Goal: Complete application form: Complete application form

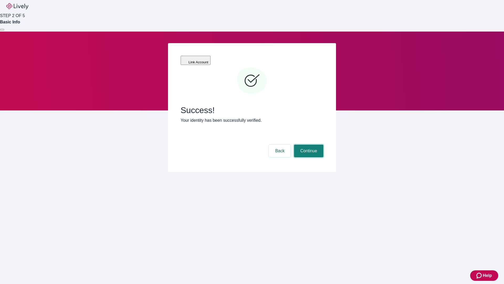
click at [308, 144] on button "Continue" at bounding box center [308, 150] width 29 height 13
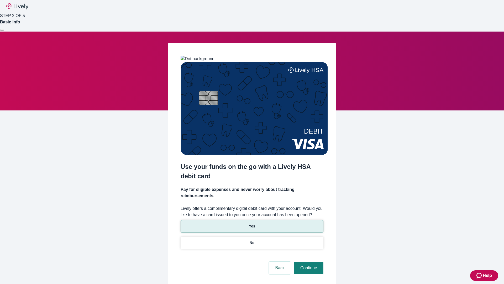
click at [252, 223] on p "Yes" at bounding box center [252, 226] width 6 height 6
click at [308, 261] on button "Continue" at bounding box center [308, 267] width 29 height 13
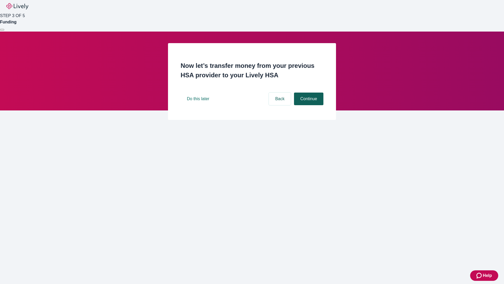
click at [308, 105] on button "Continue" at bounding box center [308, 98] width 29 height 13
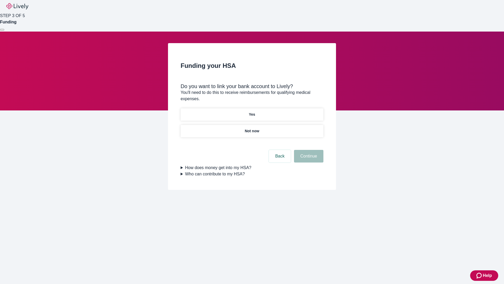
click at [252, 112] on p "Yes" at bounding box center [252, 115] width 6 height 6
click at [308, 150] on button "Continue" at bounding box center [308, 156] width 29 height 13
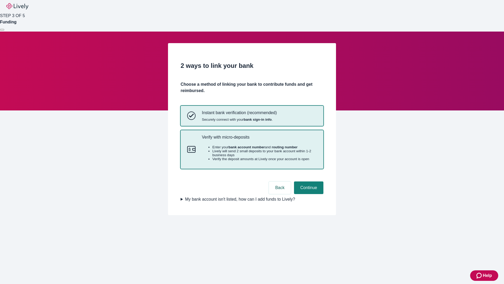
click at [259, 139] on p "Verify with micro-deposits" at bounding box center [259, 136] width 115 height 5
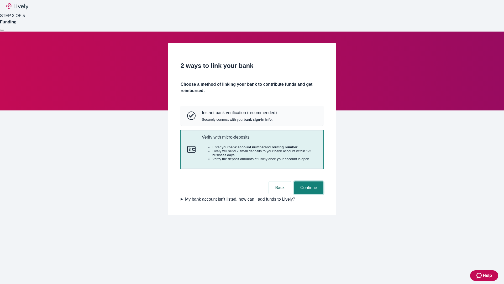
click at [308, 194] on button "Continue" at bounding box center [308, 187] width 29 height 13
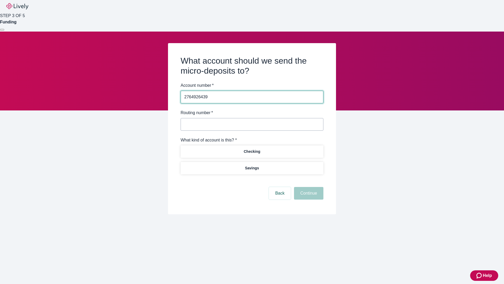
type input "2764926439"
type input "122000661"
